Goal: Navigation & Orientation: Understand site structure

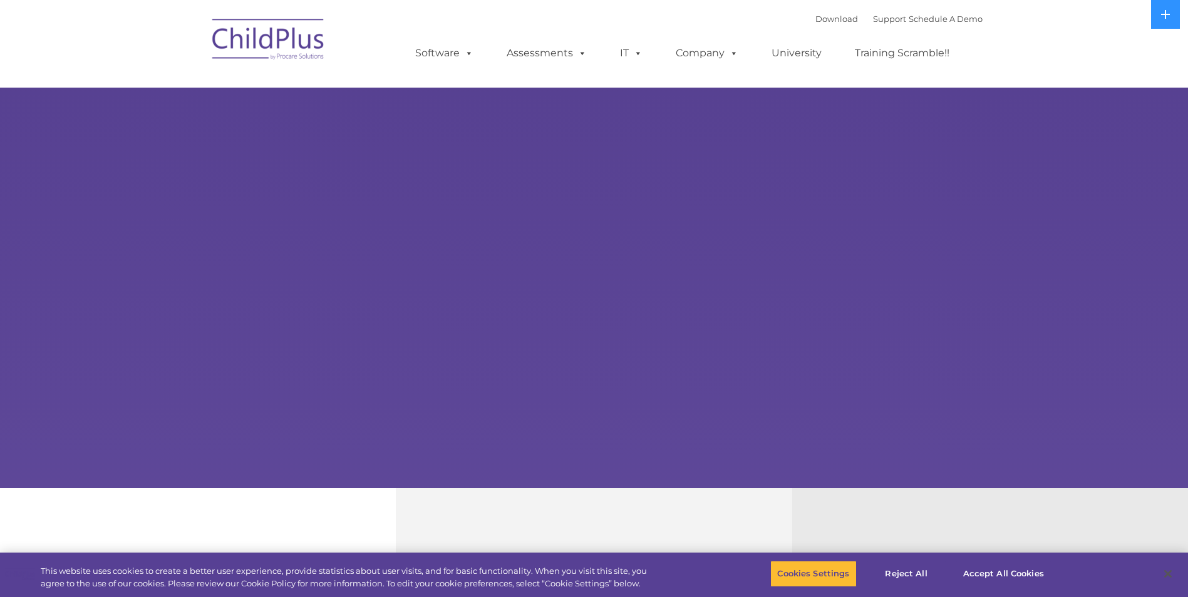
select select "MEDIUM"
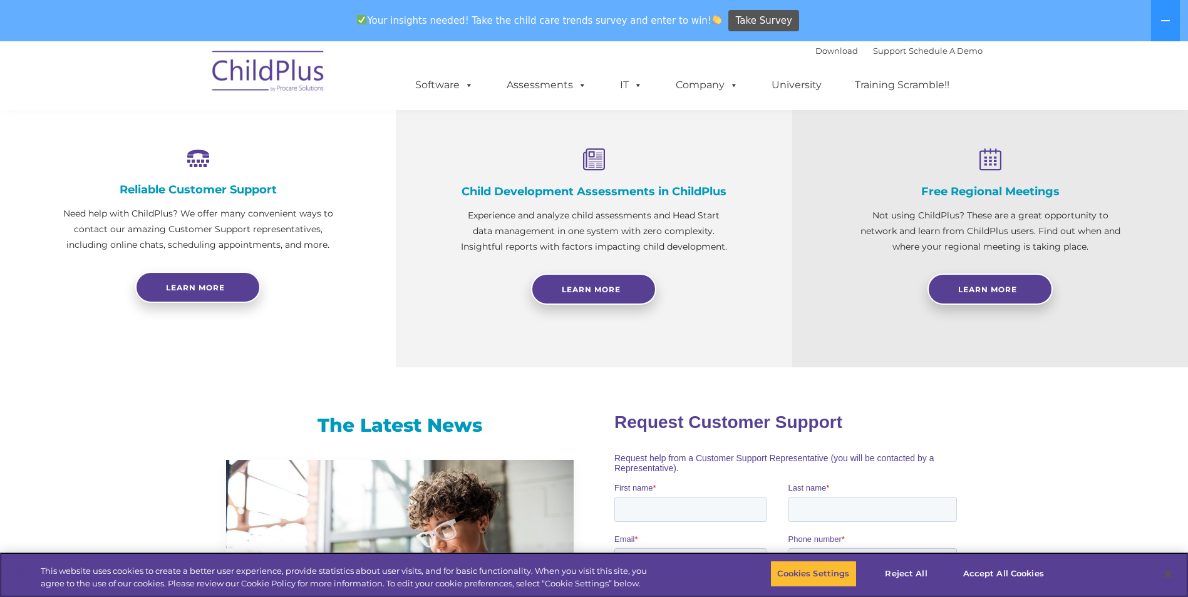
scroll to position [458, 0]
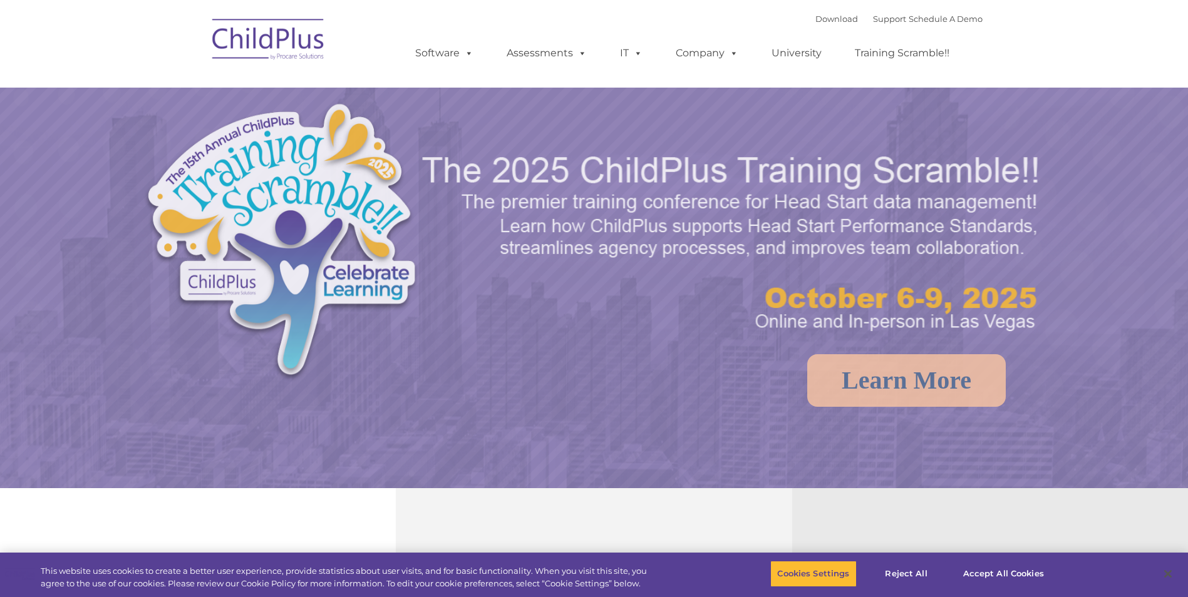
select select "MEDIUM"
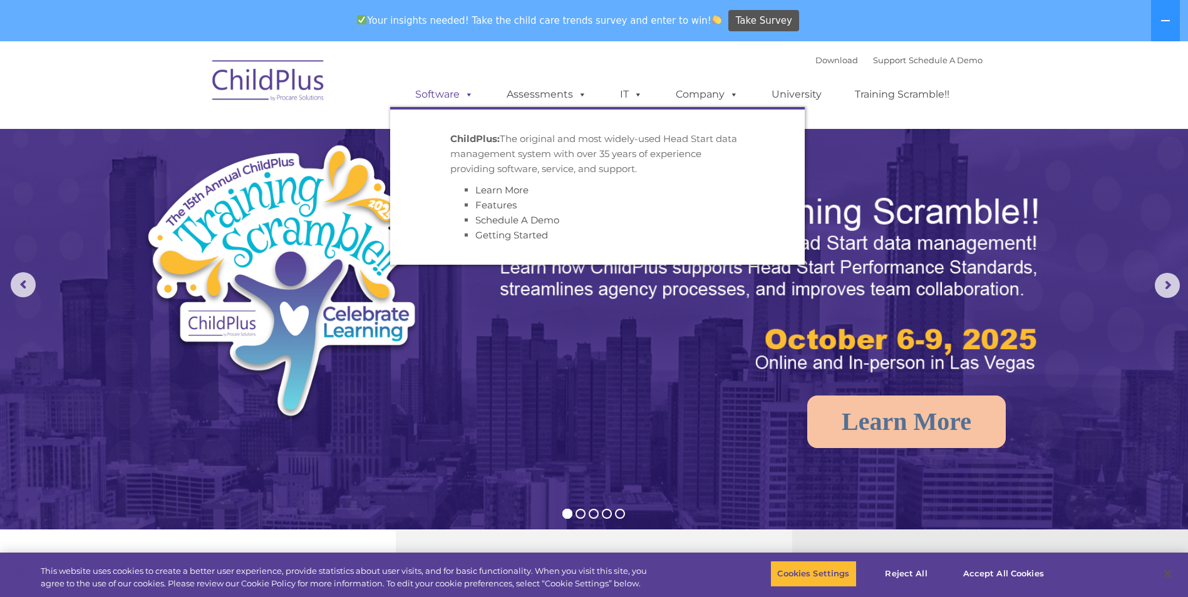
click at [461, 90] on span at bounding box center [467, 94] width 14 height 12
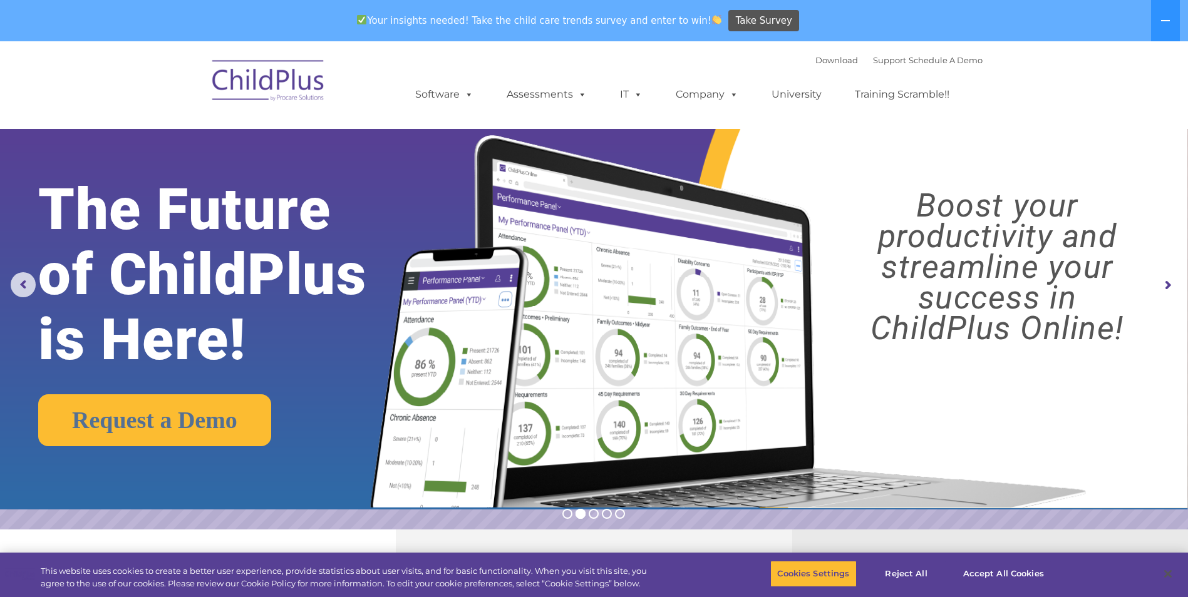
click at [294, 79] on img at bounding box center [268, 82] width 125 height 63
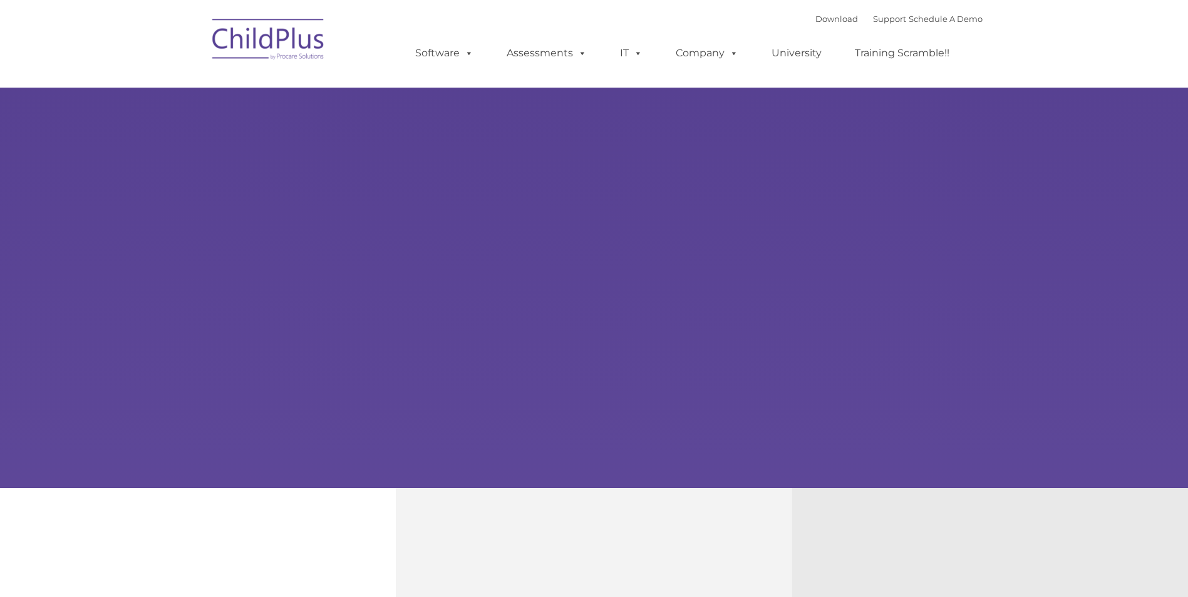
type input ""
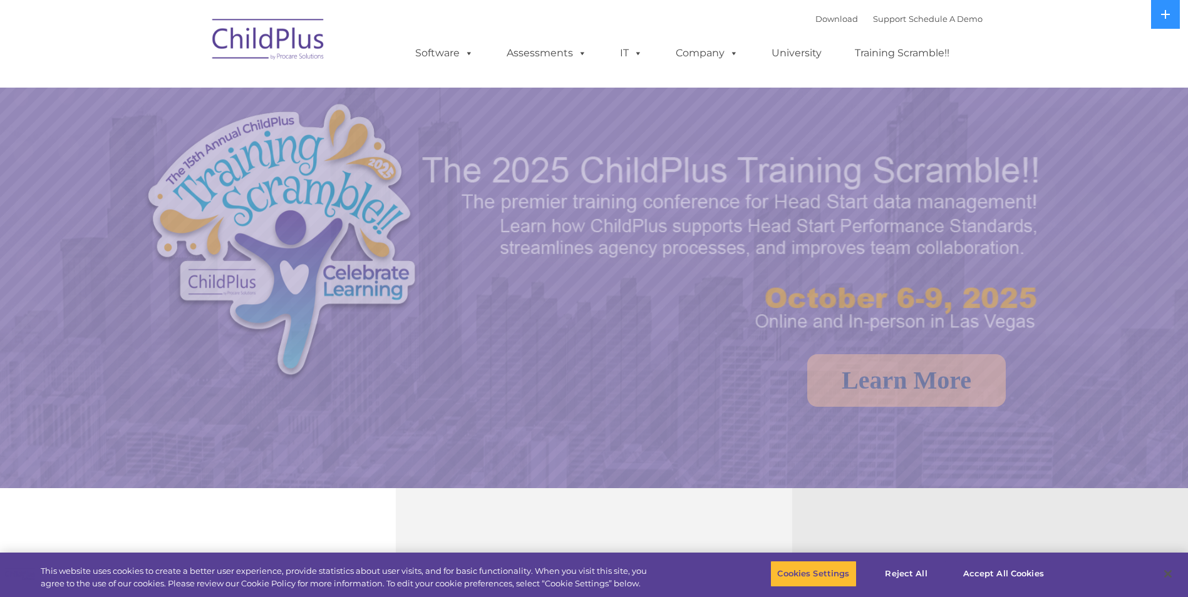
select select "MEDIUM"
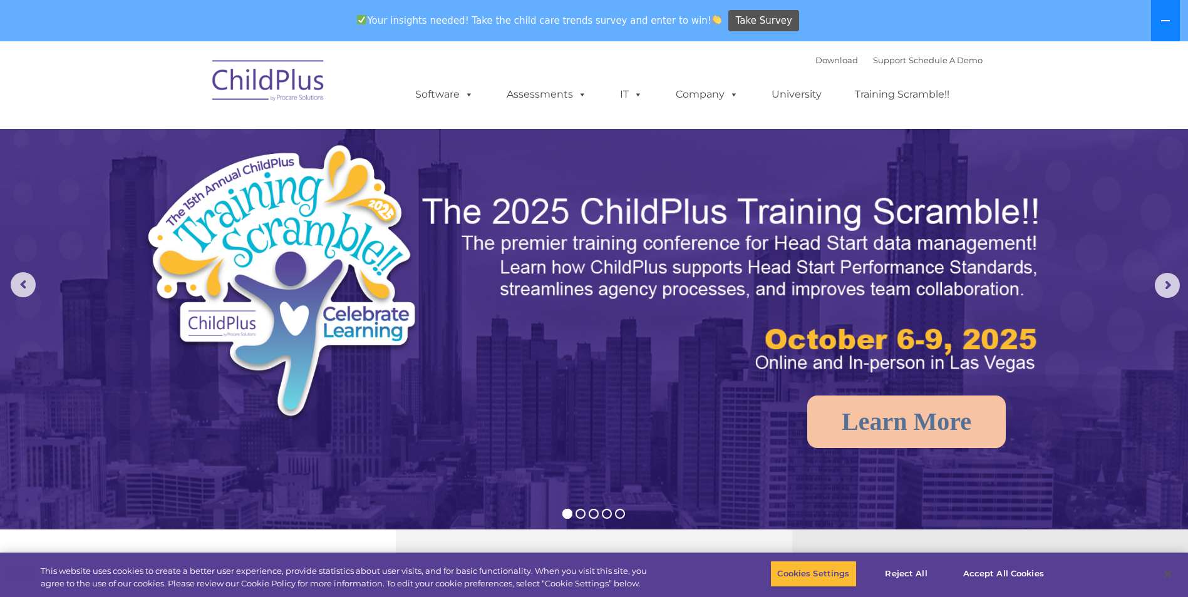
click at [1166, 16] on icon at bounding box center [1165, 21] width 10 height 10
